Goal: Information Seeking & Learning: Learn about a topic

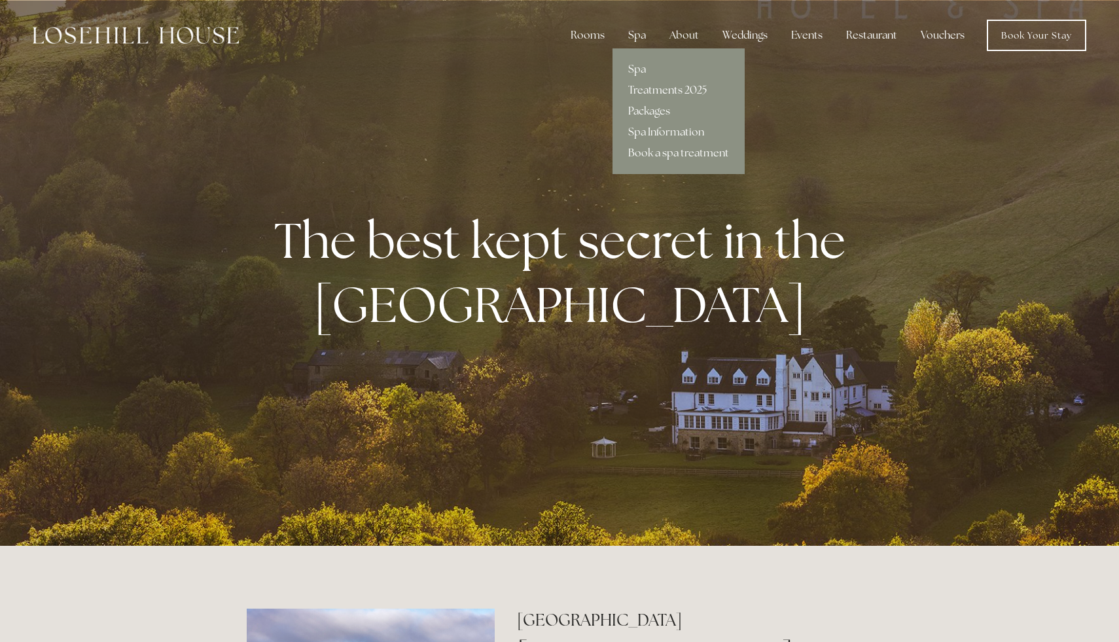
click at [659, 86] on link "Treatments 2025" at bounding box center [678, 90] width 132 height 21
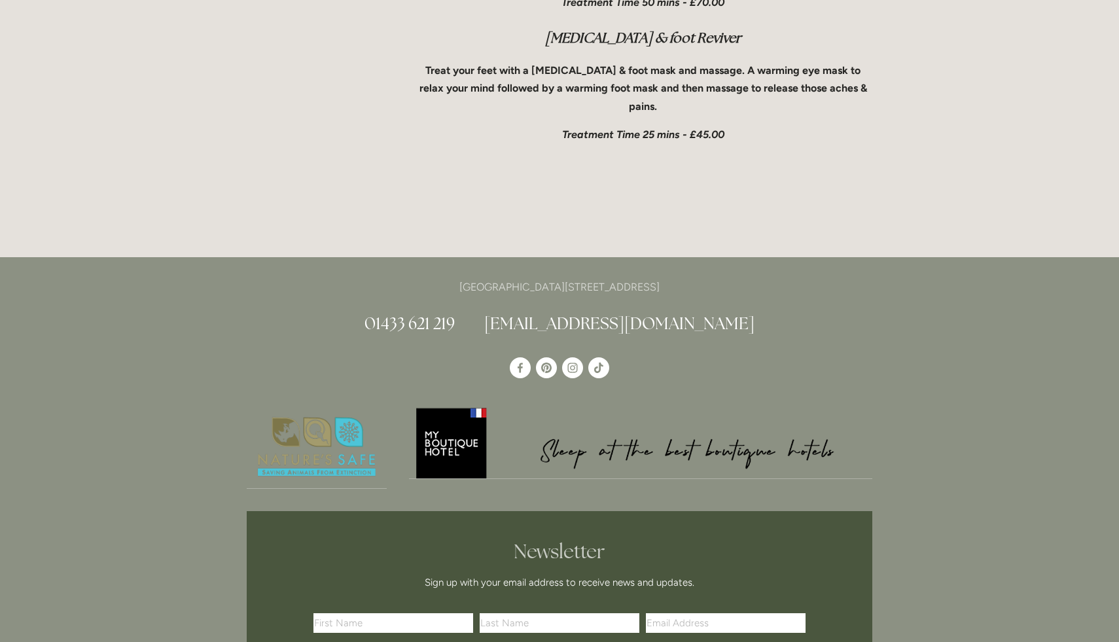
scroll to position [4540, 0]
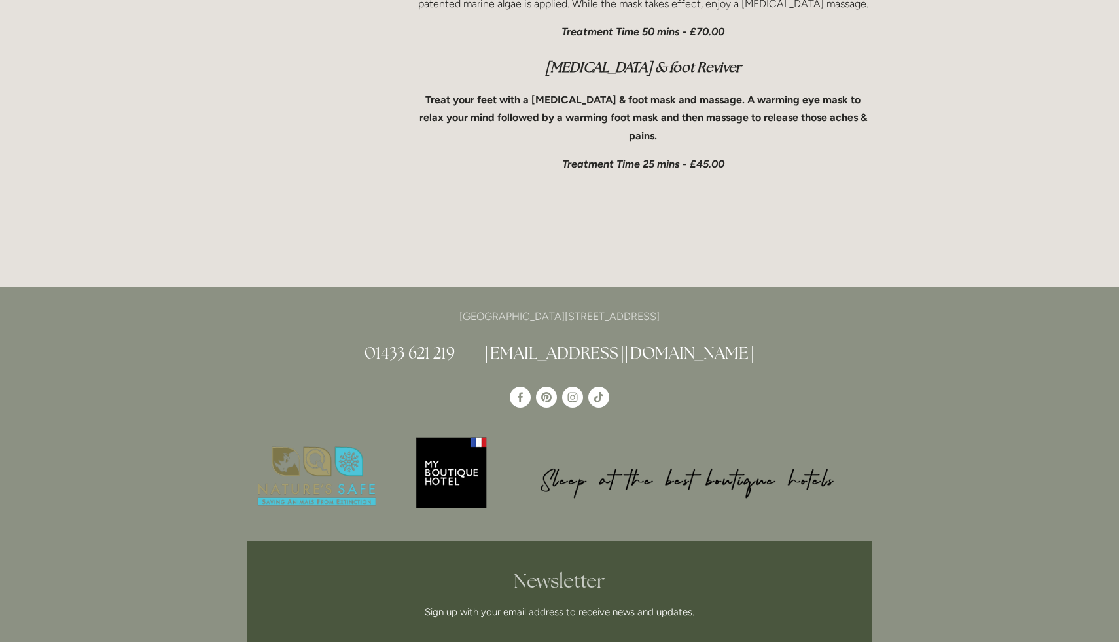
click at [657, 342] on link "[EMAIL_ADDRESS][DOMAIN_NAME]" at bounding box center [619, 352] width 270 height 21
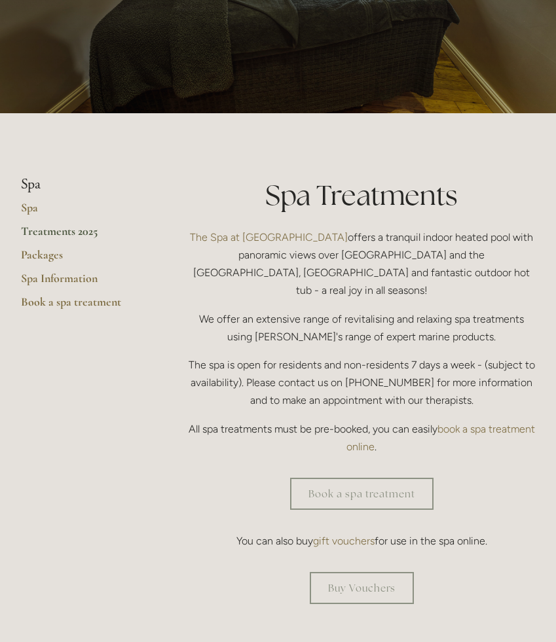
scroll to position [0, 0]
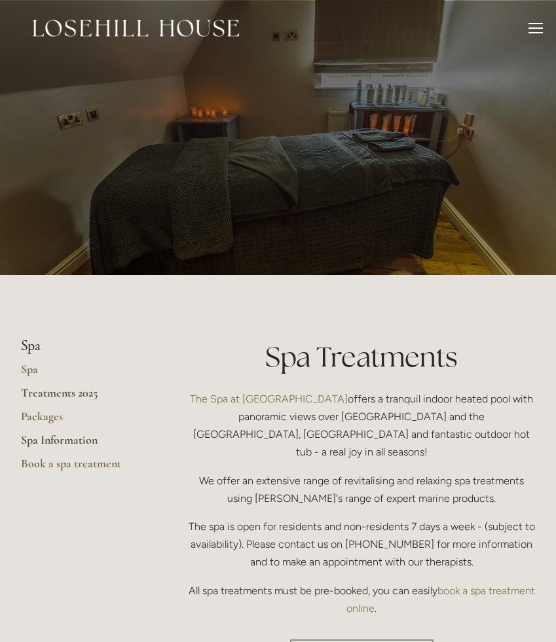
click at [51, 442] on link "Spa Information" at bounding box center [83, 445] width 125 height 24
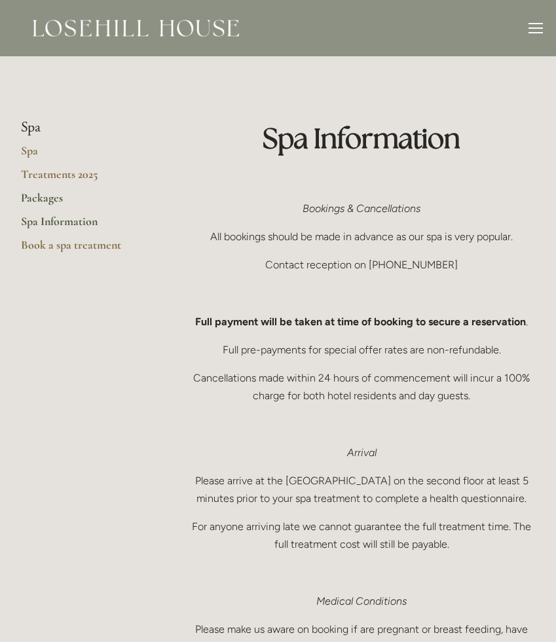
click at [49, 198] on link "Packages" at bounding box center [83, 202] width 125 height 24
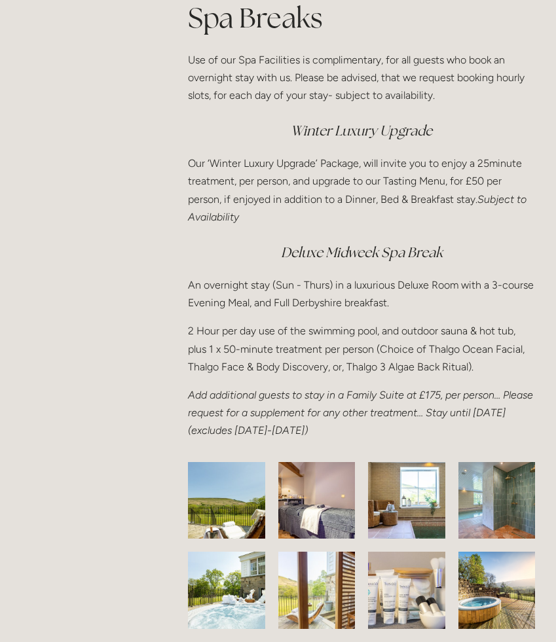
scroll to position [2306, 0]
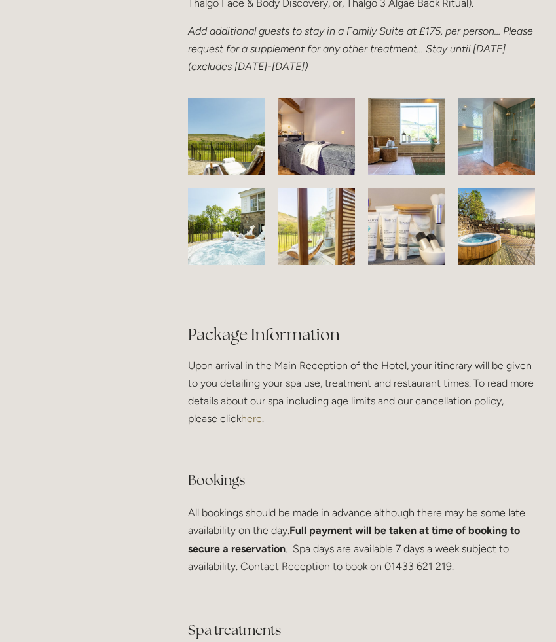
click at [220, 147] on img at bounding box center [227, 136] width 122 height 77
click at [226, 149] on img at bounding box center [227, 136] width 122 height 77
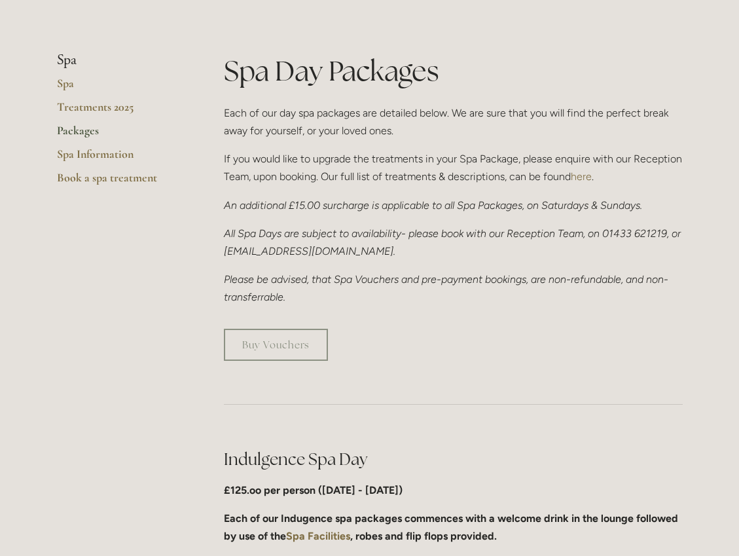
scroll to position [275, 0]
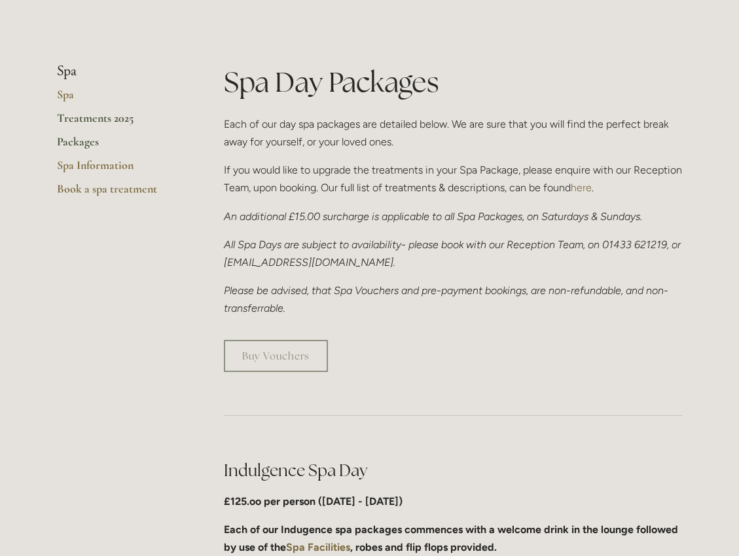
click at [100, 116] on link "Treatments 2025" at bounding box center [119, 123] width 125 height 24
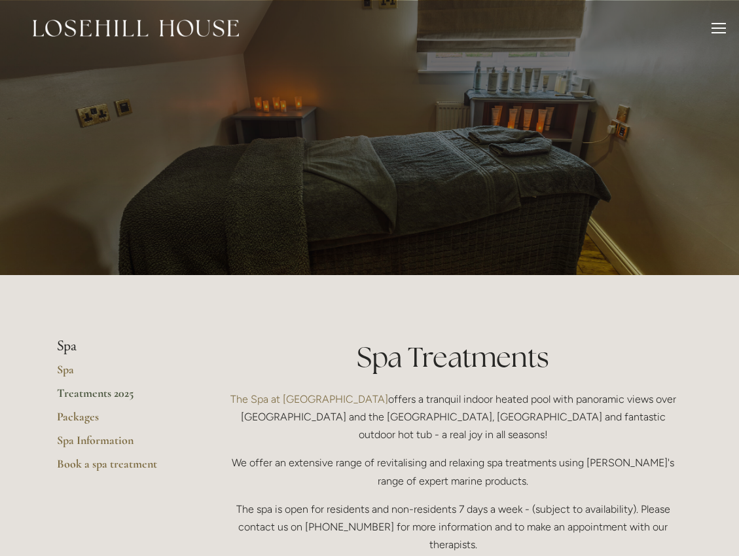
click at [721, 29] on div at bounding box center [718, 30] width 14 height 14
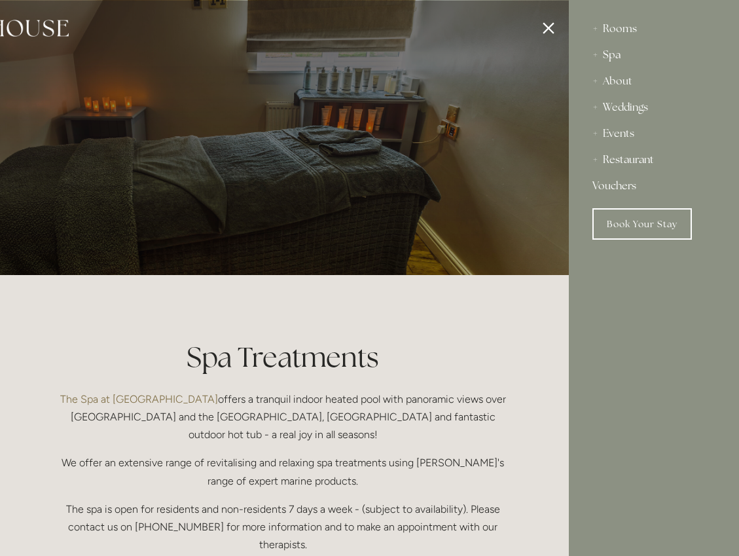
click at [623, 158] on div "Restaurant" at bounding box center [653, 160] width 123 height 26
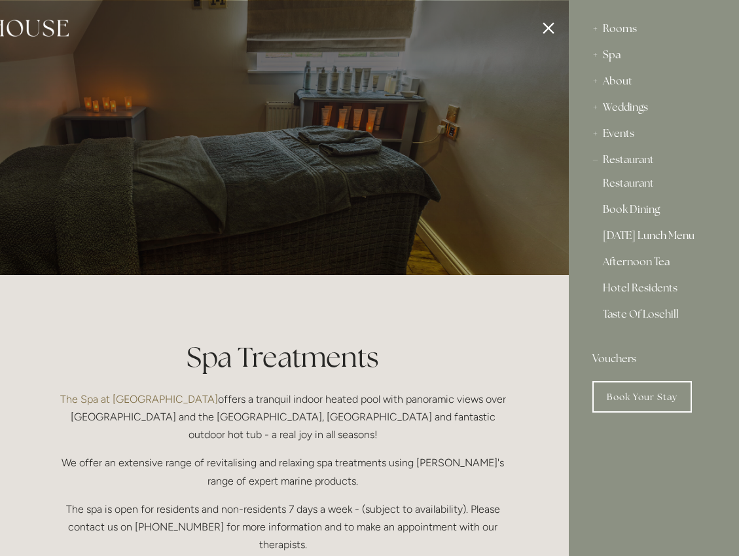
click at [631, 235] on link "[DATE] Lunch Menu" at bounding box center [654, 238] width 102 height 16
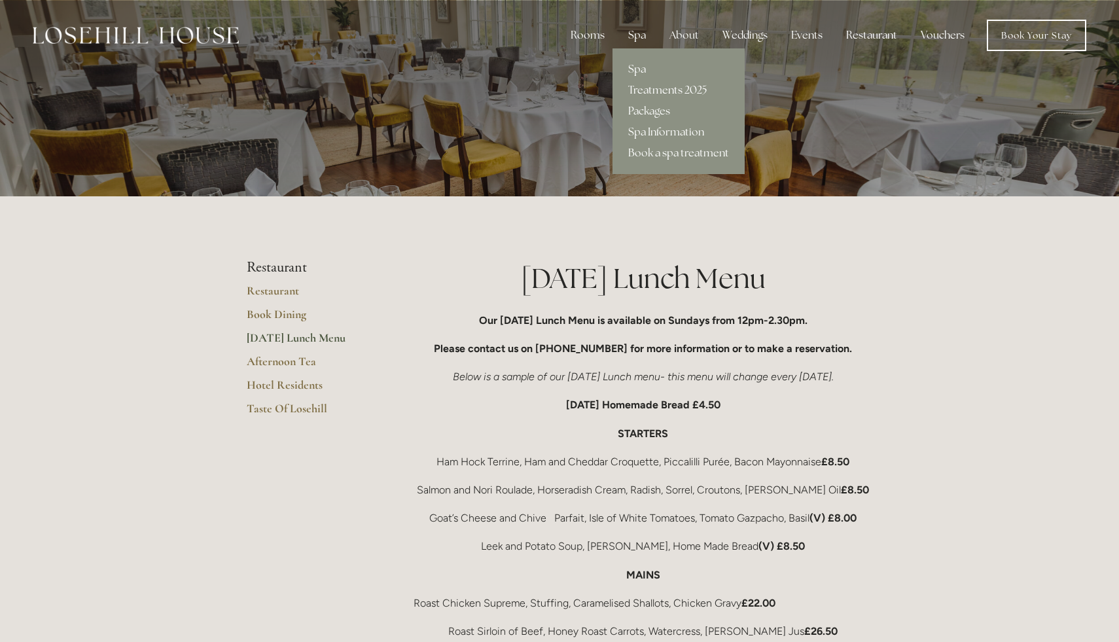
click at [654, 88] on link "Treatments 2025" at bounding box center [678, 90] width 132 height 21
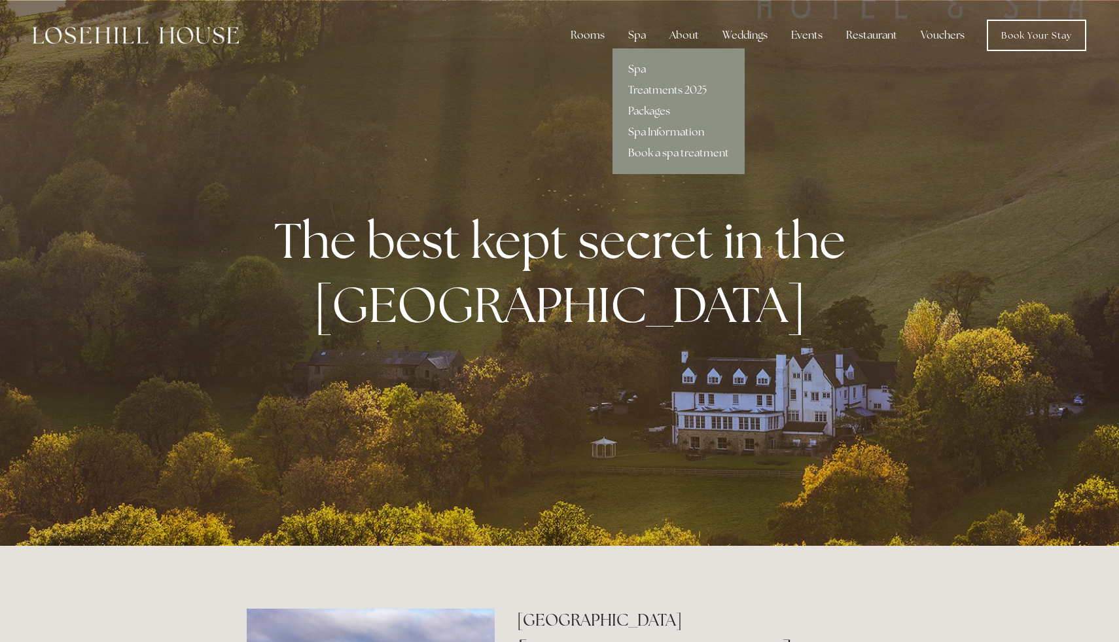
click at [630, 36] on div "Spa" at bounding box center [637, 35] width 39 height 26
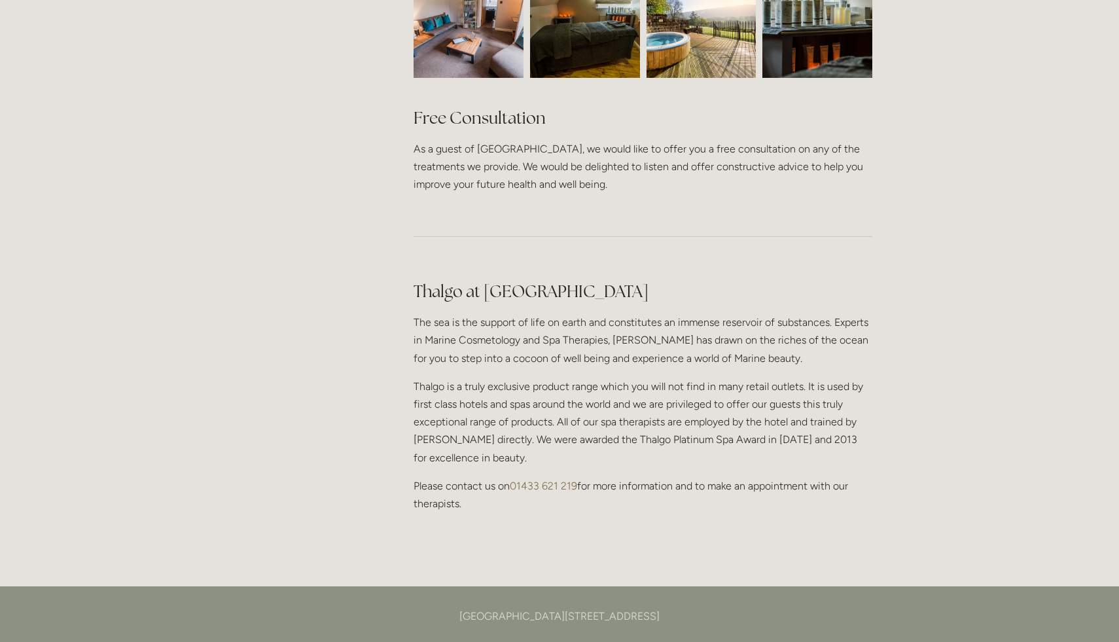
scroll to position [974, 0]
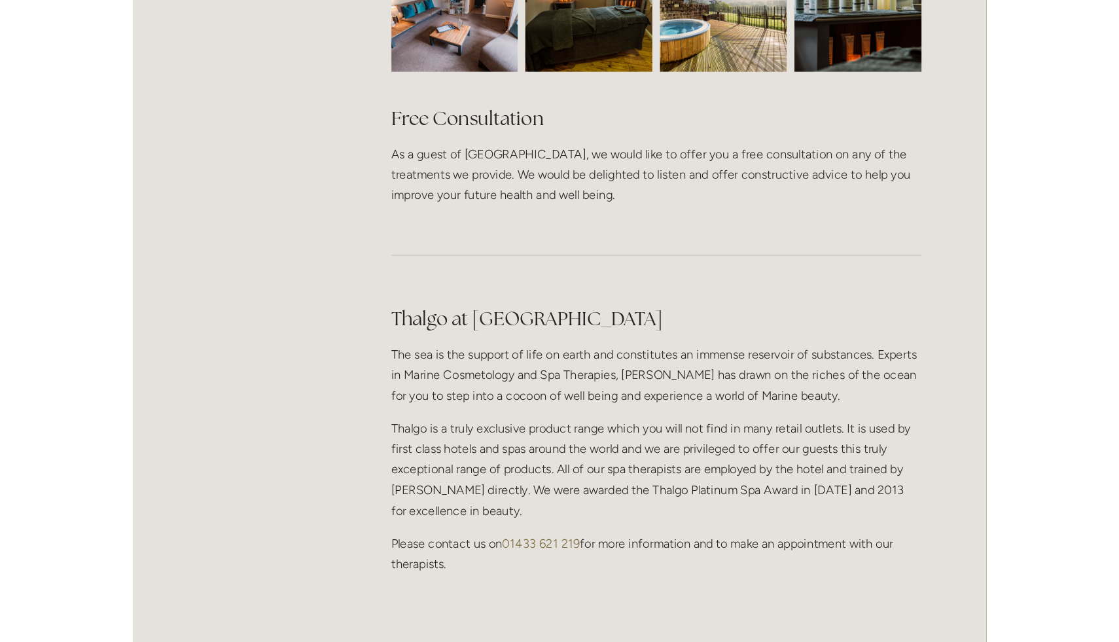
scroll to position [974, 0]
